Goal: Task Accomplishment & Management: Complete application form

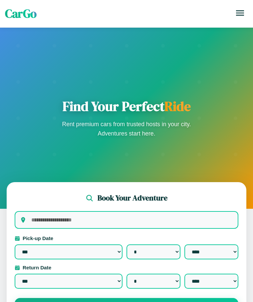
select select "*"
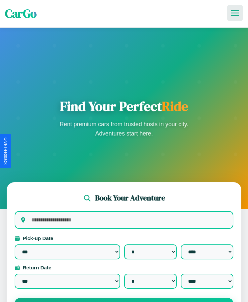
click at [235, 13] on icon at bounding box center [235, 12] width 8 height 5
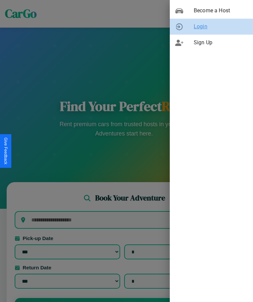
click at [211, 27] on span "Login" at bounding box center [221, 27] width 54 height 8
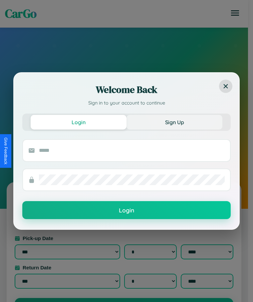
click at [174, 122] on button "Sign Up" at bounding box center [174, 122] width 96 height 15
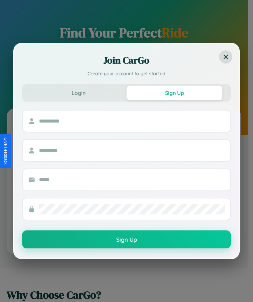
scroll to position [106, 0]
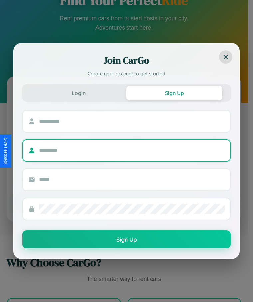
click at [124, 151] on input "text" at bounding box center [132, 150] width 186 height 11
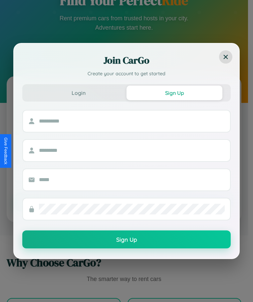
click at [124, 114] on div at bounding box center [132, 120] width 186 height 21
